Goal: Navigation & Orientation: Find specific page/section

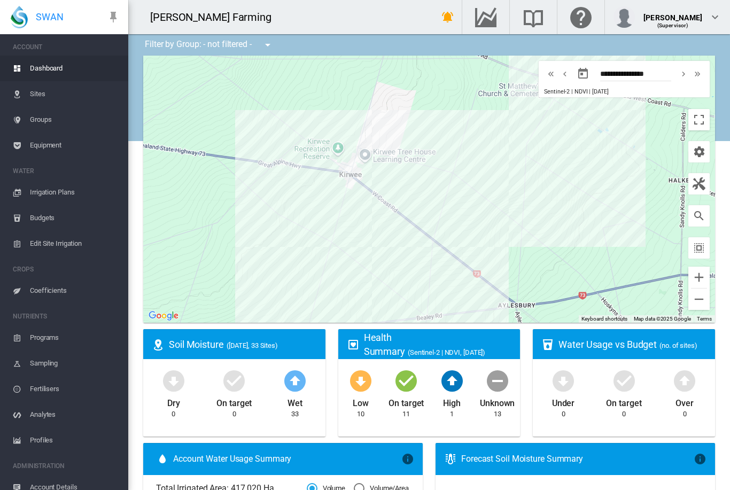
click at [46, 68] on span "Dashboard" at bounding box center [75, 69] width 90 height 26
click at [55, 198] on span "Irrigation Plans" at bounding box center [75, 193] width 90 height 26
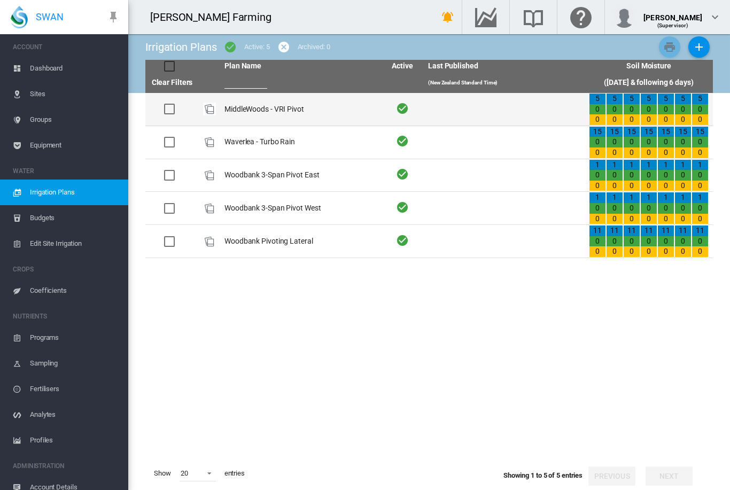
click at [616, 118] on div "0" at bounding box center [614, 119] width 16 height 11
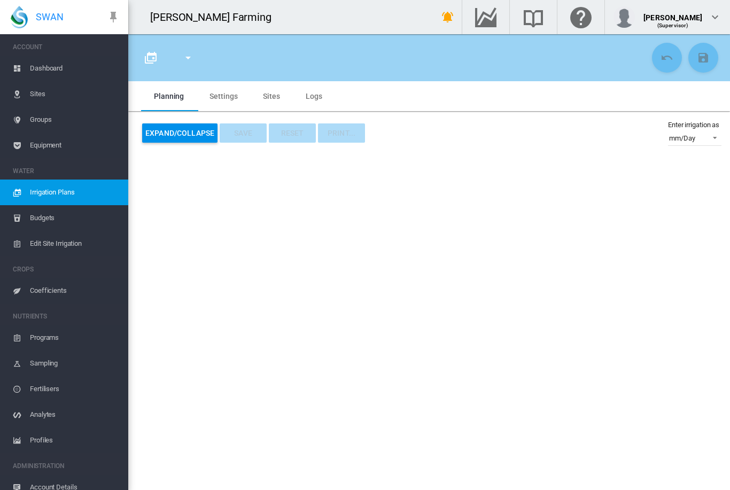
click at [49, 72] on span "Dashboard" at bounding box center [75, 69] width 90 height 26
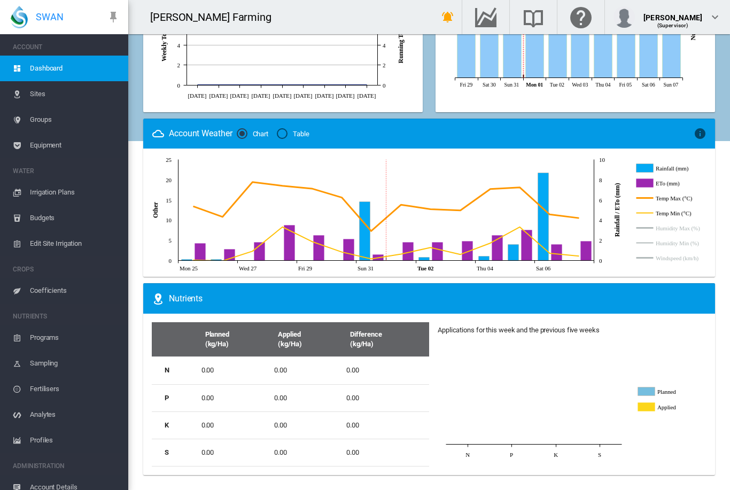
scroll to position [560, 0]
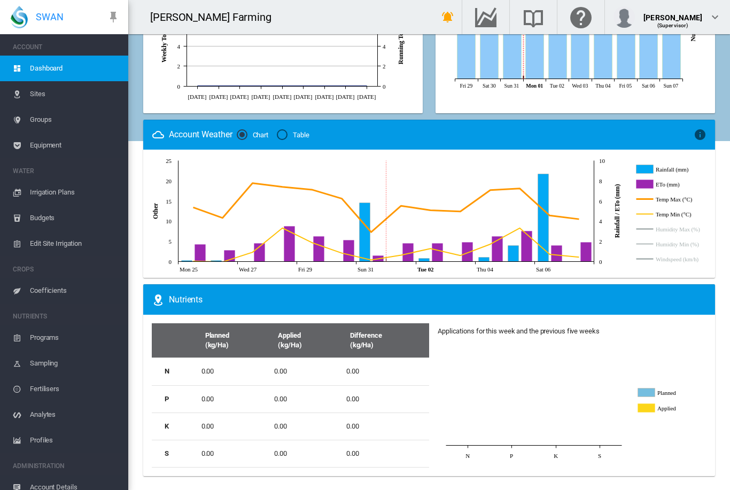
click at [46, 291] on span "Coefficients" at bounding box center [75, 291] width 90 height 26
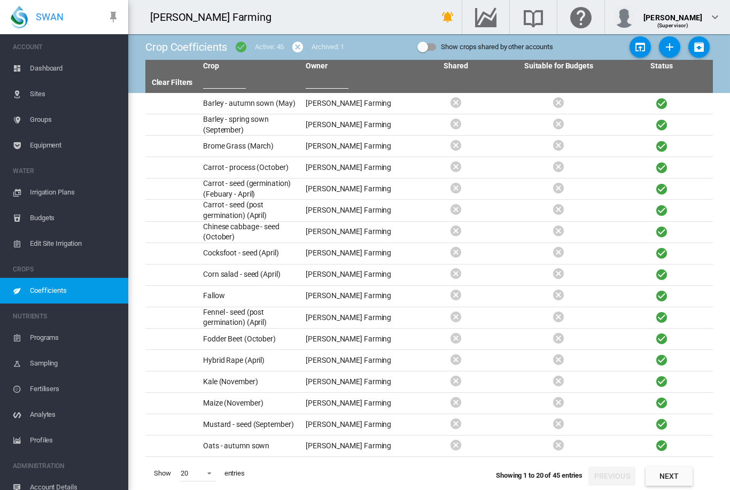
click at [49, 71] on span "Dashboard" at bounding box center [75, 69] width 90 height 26
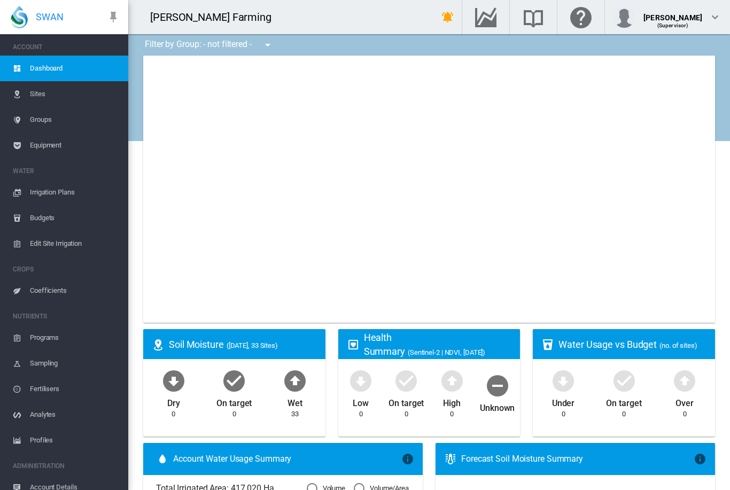
type input "**********"
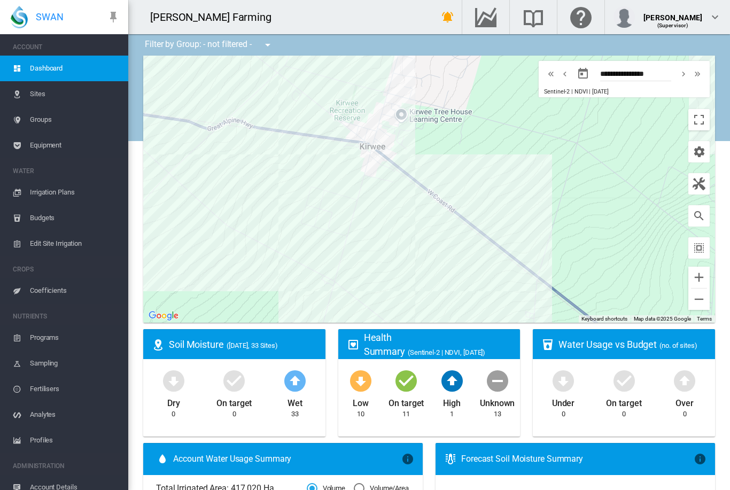
drag, startPoint x: 345, startPoint y: 186, endPoint x: 305, endPoint y: 222, distance: 53.3
click at [305, 222] on div at bounding box center [429, 189] width 572 height 267
